Goal: Task Accomplishment & Management: Use online tool/utility

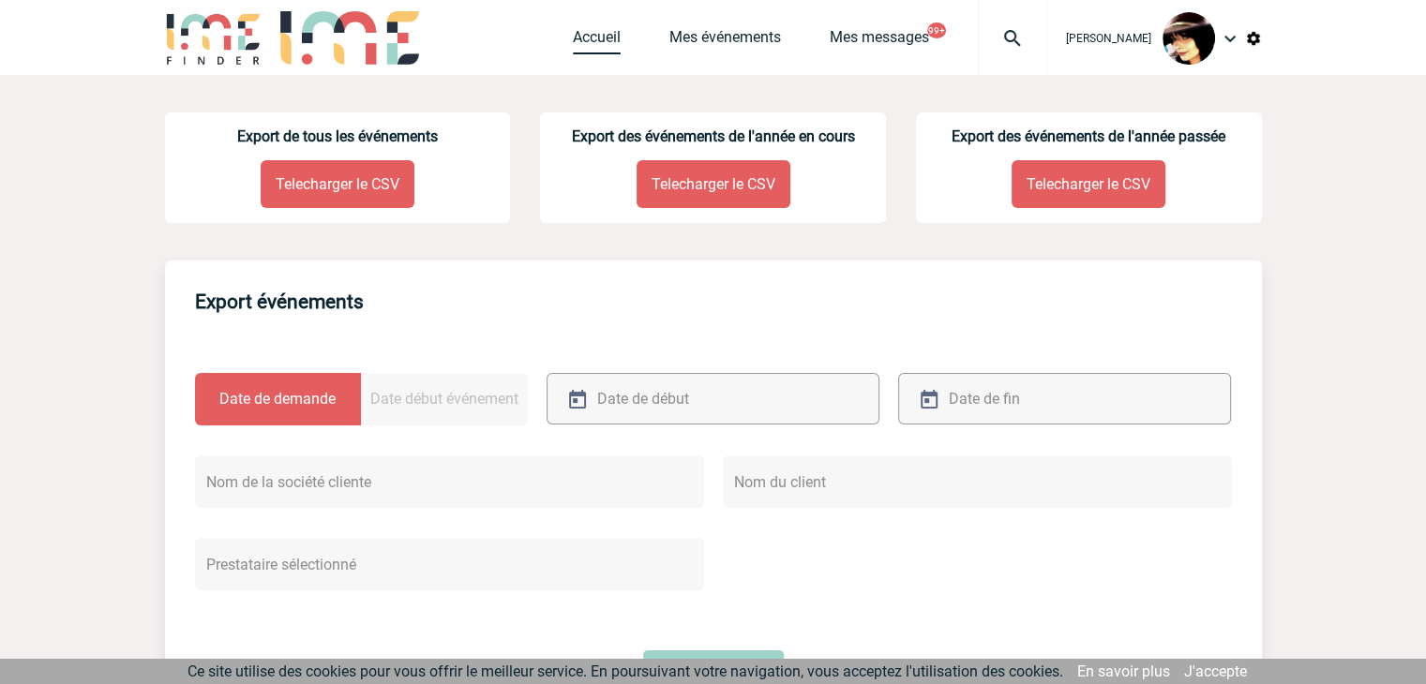
click at [578, 43] on link "Accueil" at bounding box center [597, 41] width 48 height 26
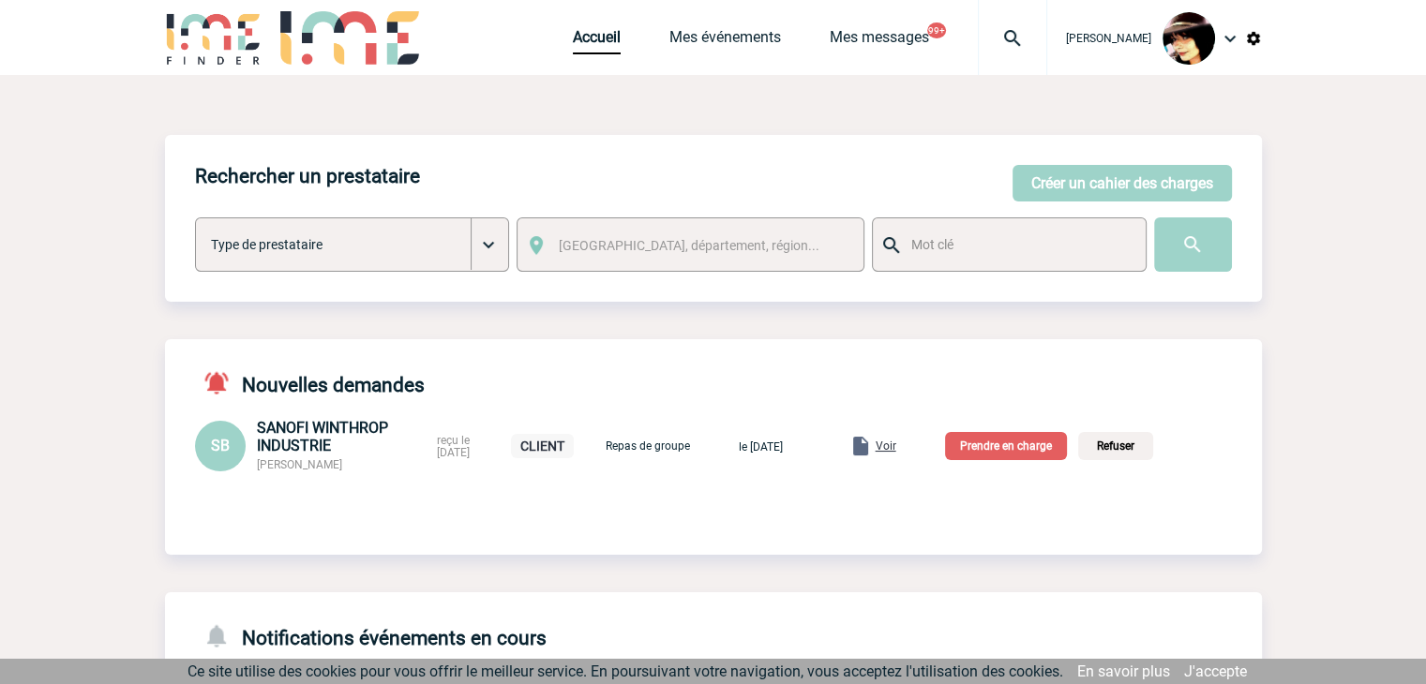
drag, startPoint x: 352, startPoint y: 468, endPoint x: 257, endPoint y: 474, distance: 95.8
click at [257, 472] on div "SANOFI WINTHROP INDUSTRIE Sandrine BELLAND" at bounding box center [341, 445] width 169 height 53
copy span "Sandrine BELLAND"
click at [1019, 447] on p "Prendre en charge" at bounding box center [1006, 446] width 122 height 28
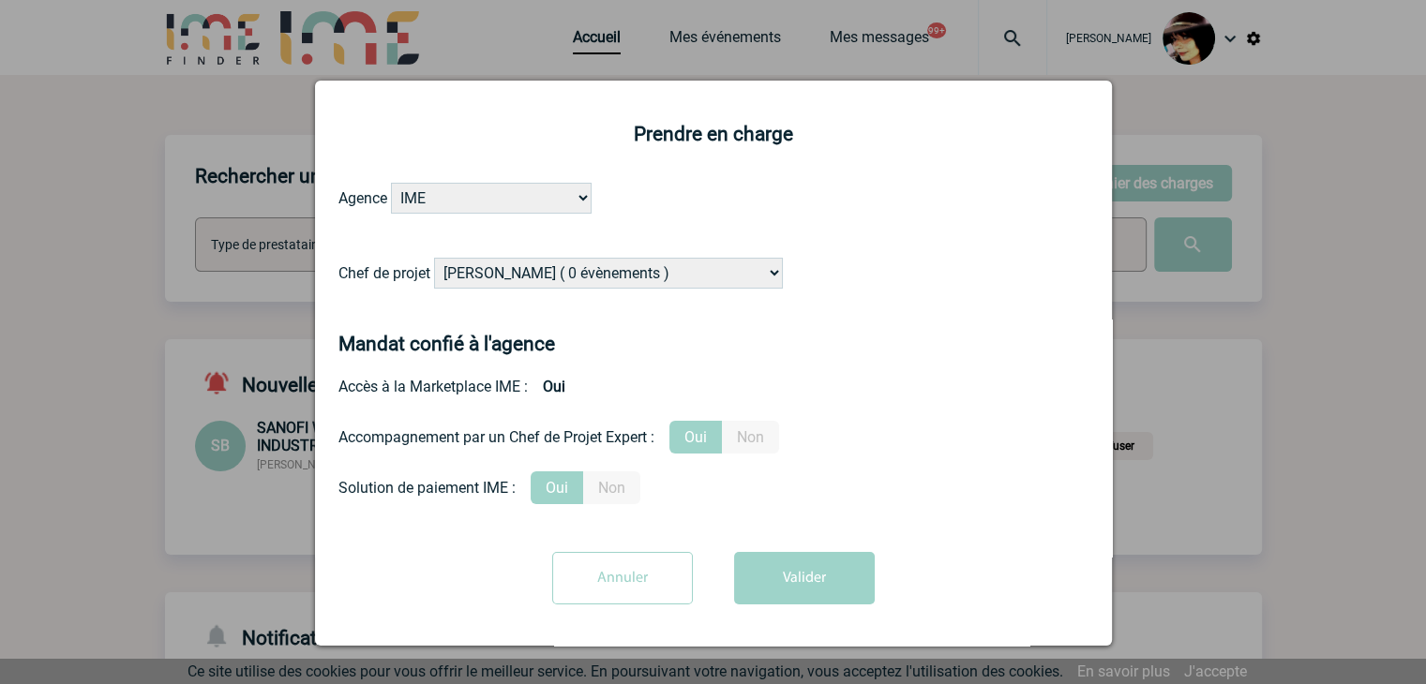
click at [525, 276] on select "Alizée VERLAGUET ( 0 évènements ) Anne-Françoise BONHOMME ( 188 évènements ) An…" at bounding box center [608, 273] width 349 height 31
select select "131347"
click at [434, 259] on select "Alizée VERLAGUET ( 0 évènements ) Anne-Françoise BONHOMME ( 188 évènements ) An…" at bounding box center [608, 273] width 349 height 31
click at [784, 578] on button "Valider" at bounding box center [804, 578] width 141 height 52
